Goal: Transaction & Acquisition: Book appointment/travel/reservation

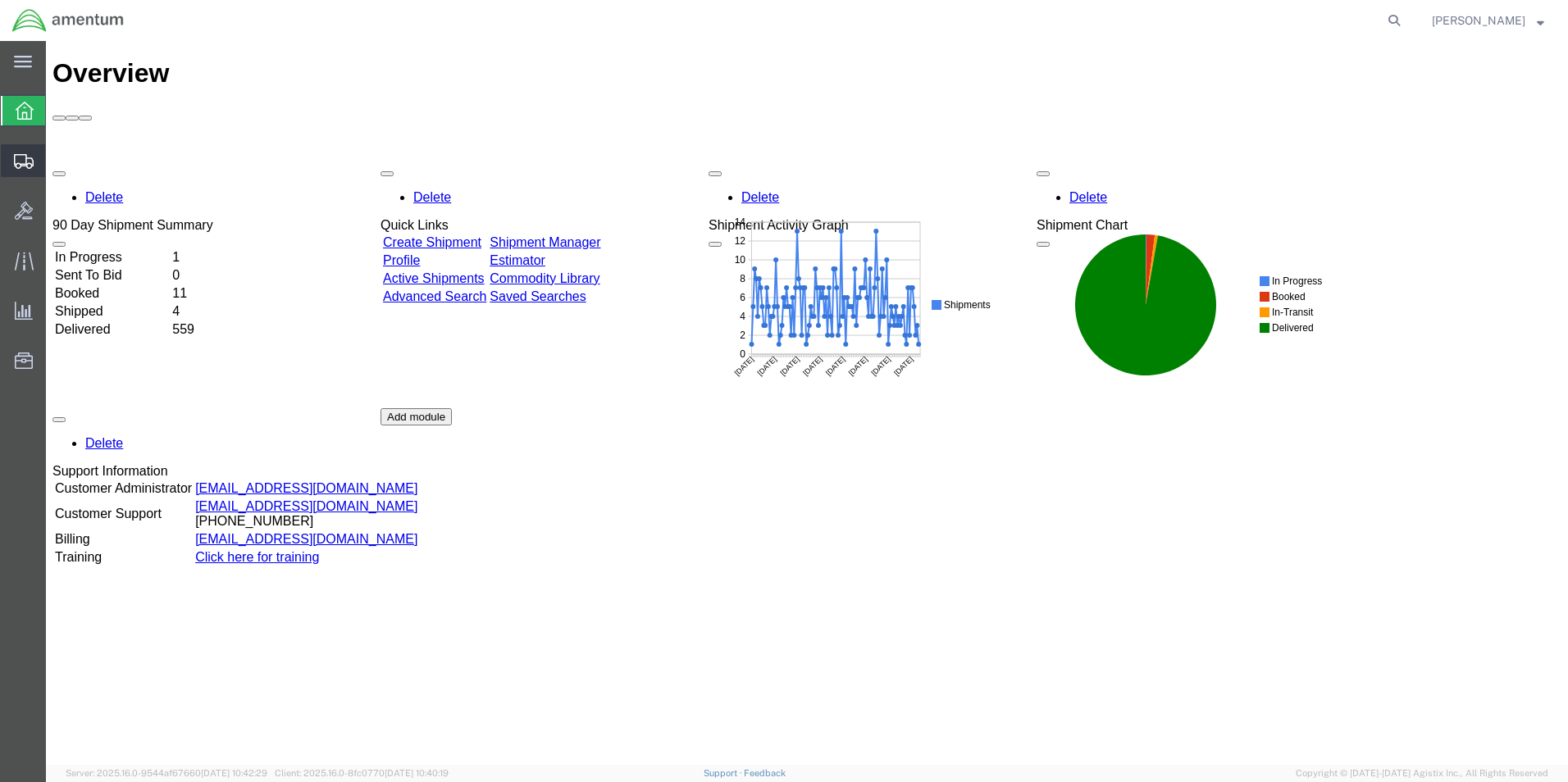
click at [0, 0] on span "Shipment Manager" at bounding box center [0, 0] width 0 height 0
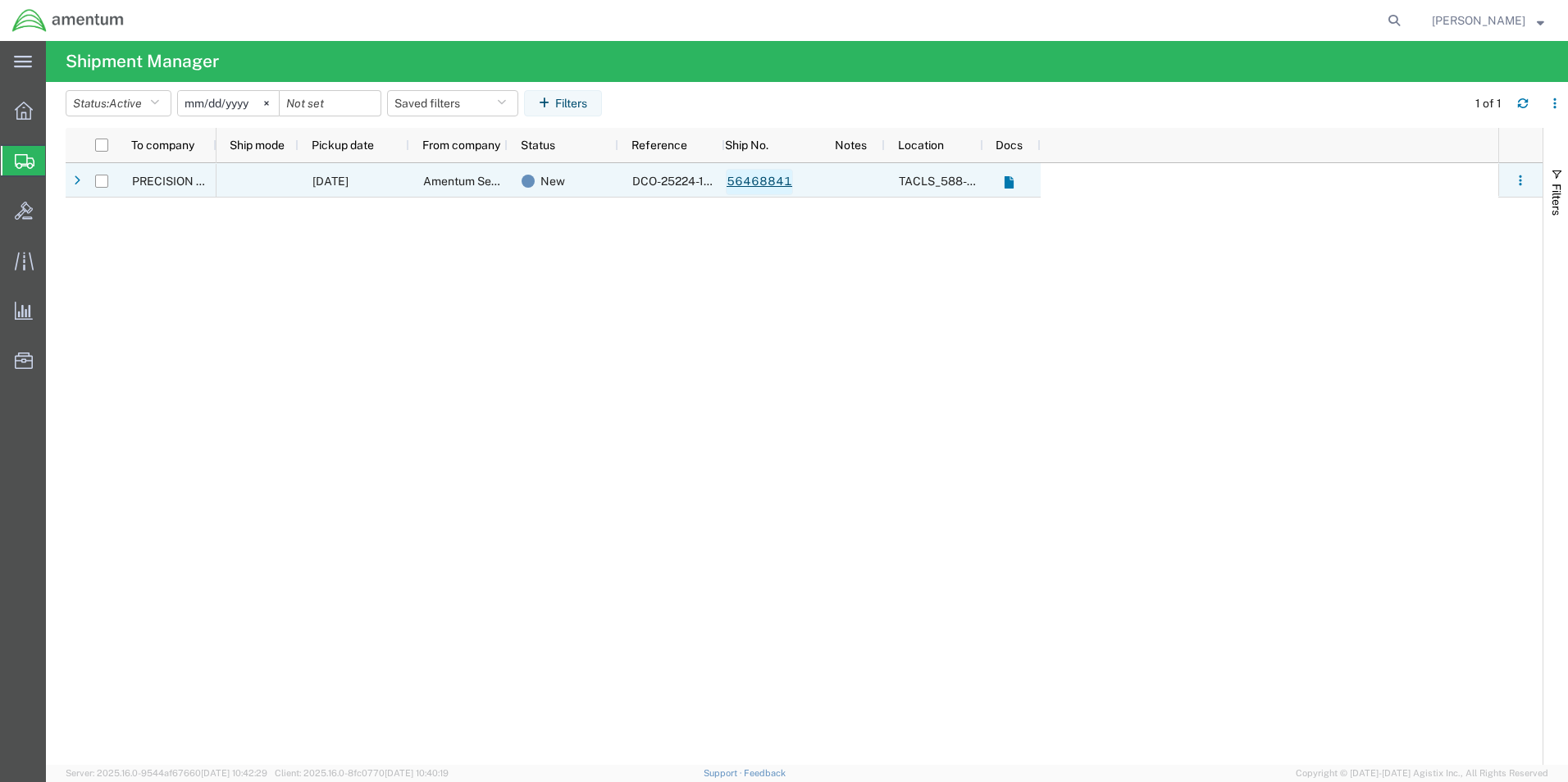
click at [754, 183] on link "56468841" at bounding box center [759, 182] width 67 height 26
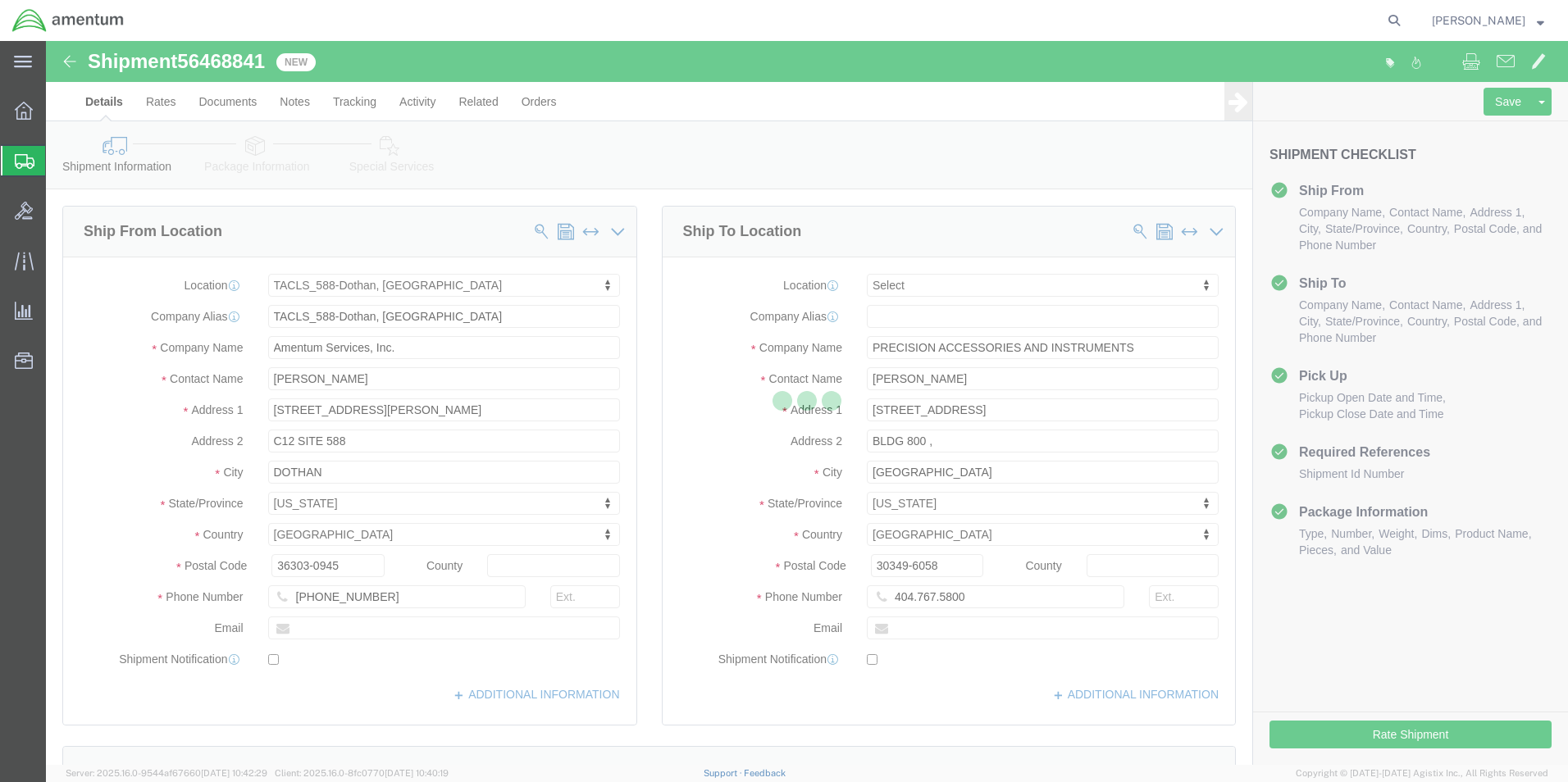
select select "42706"
select select
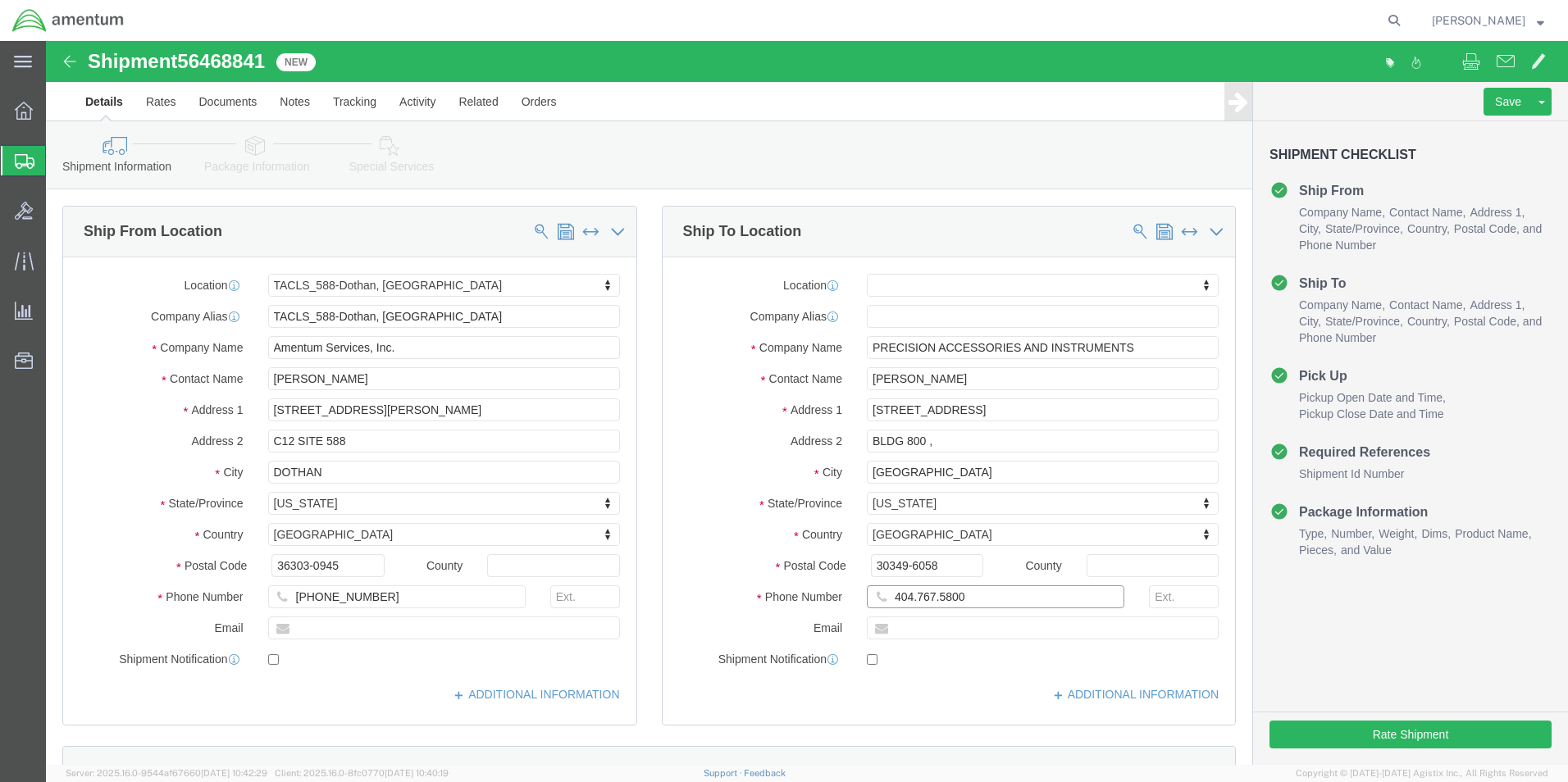
click input "404.767.5800"
type input "[PHONE_NUMBER]"
click button "Rate Shipment"
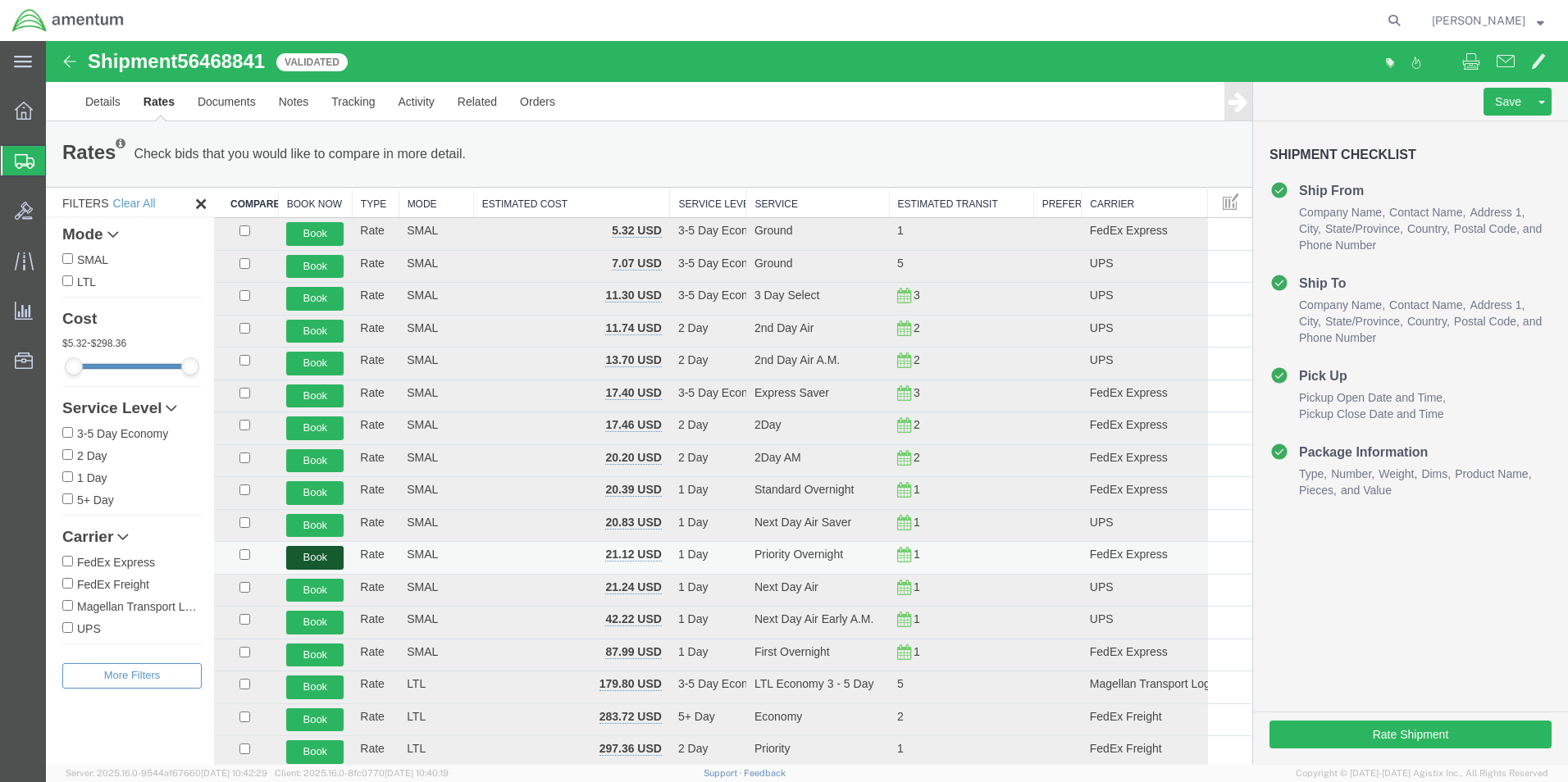
click at [308, 557] on button "Book" at bounding box center [315, 558] width 58 height 24
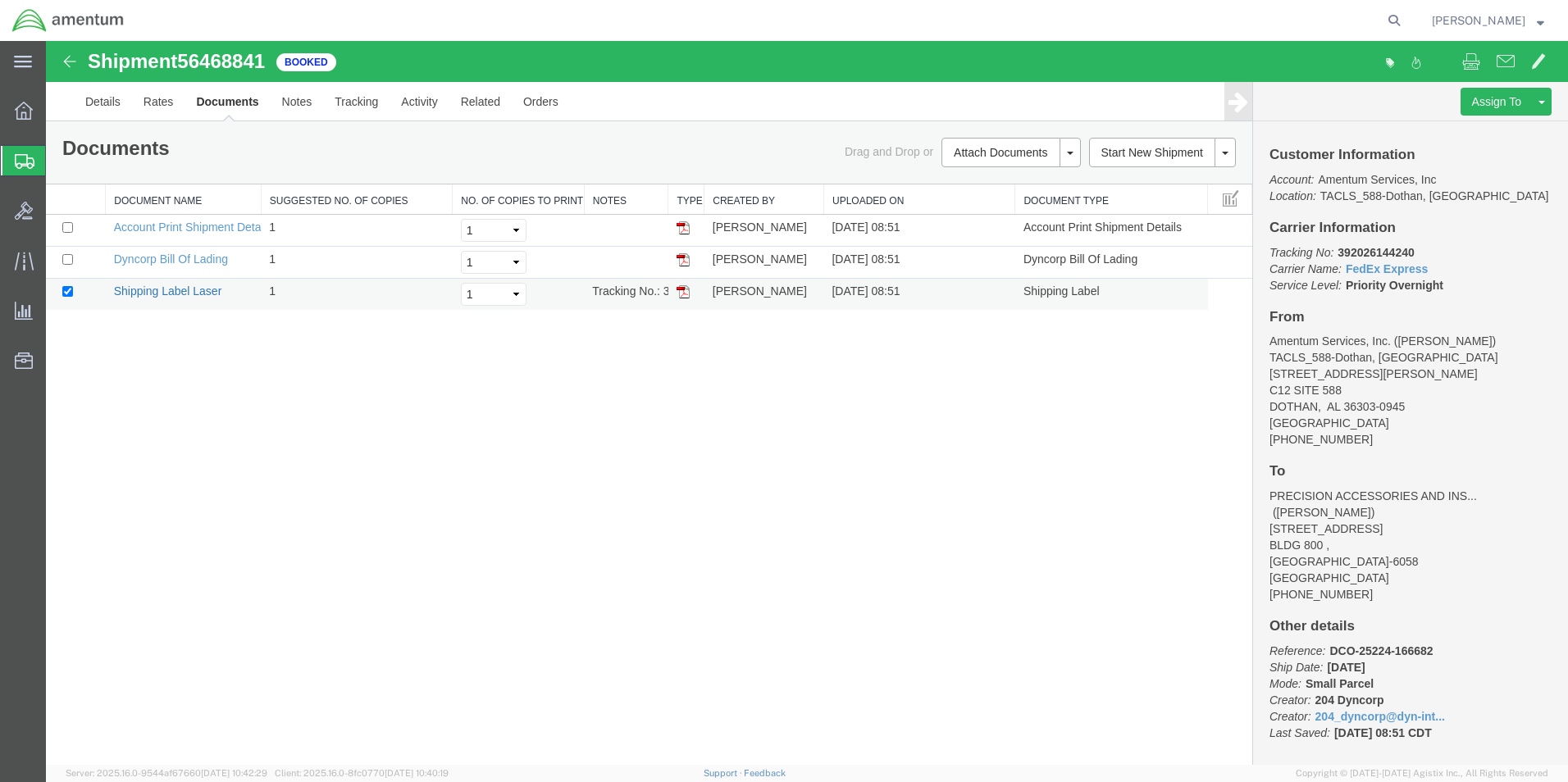
click at [185, 289] on link "Shipping Label Laser" at bounding box center [168, 290] width 108 height 13
